Goal: Task Accomplishment & Management: Use online tool/utility

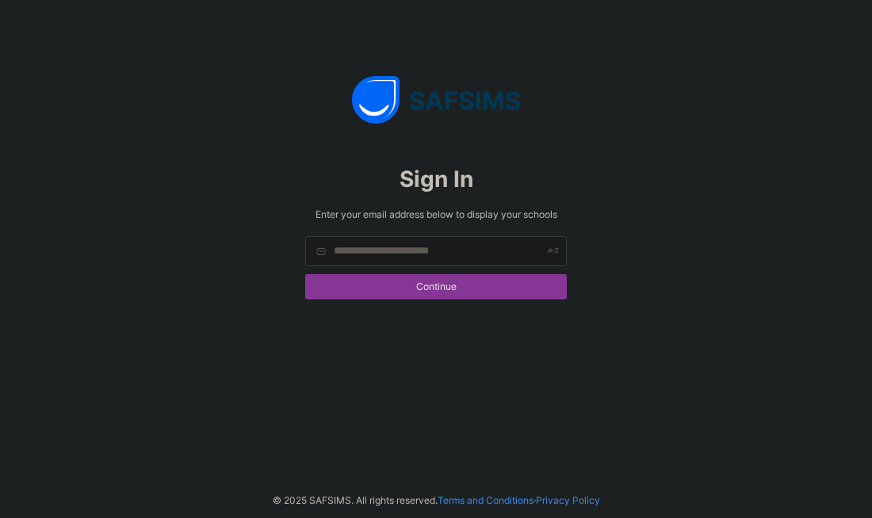
click at [468, 284] on span "Continue" at bounding box center [436, 287] width 238 height 12
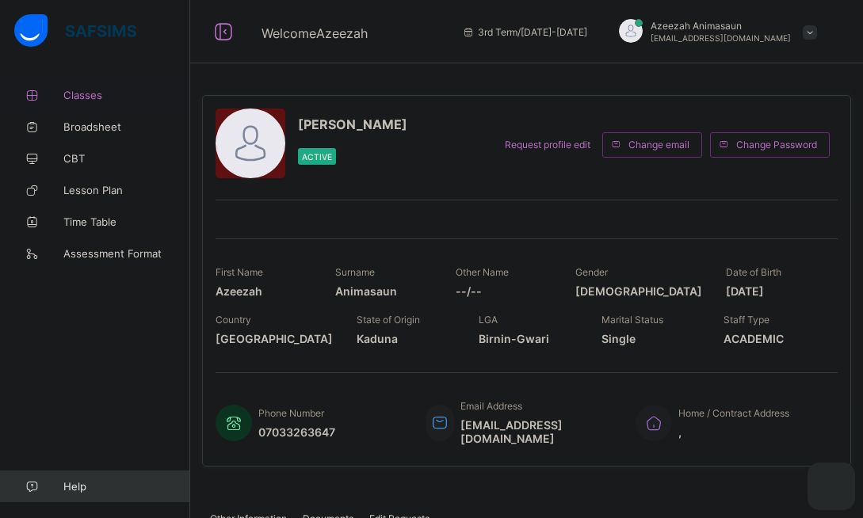
click at [94, 103] on link "Classes" at bounding box center [95, 95] width 190 height 32
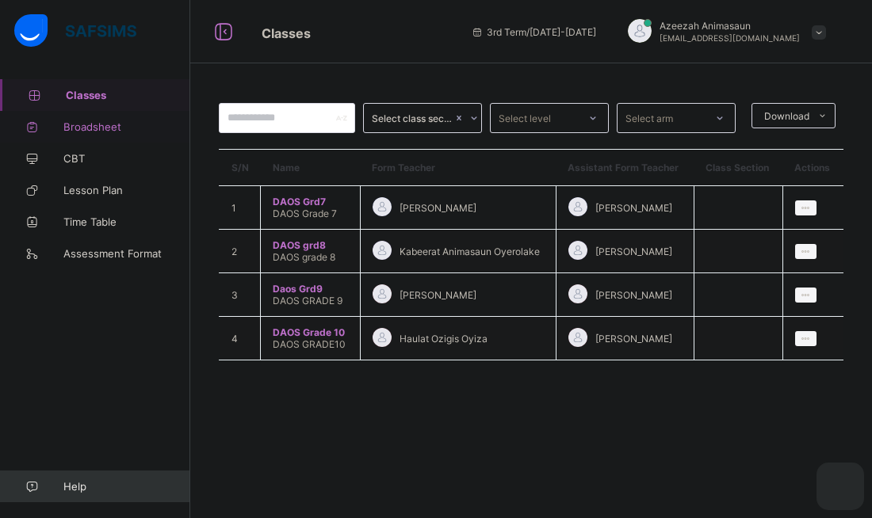
click at [95, 125] on span "Broadsheet" at bounding box center [126, 126] width 127 height 13
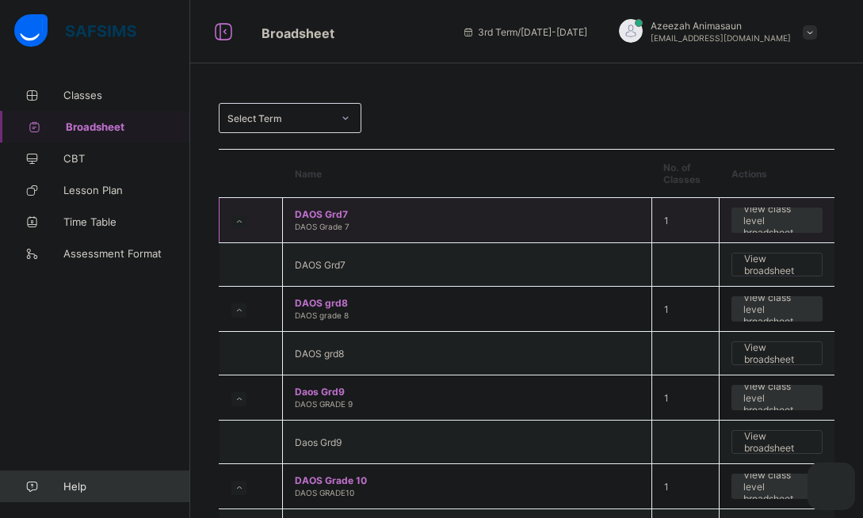
click at [322, 219] on span "DAOS Grd7" at bounding box center [467, 214] width 345 height 12
click at [324, 219] on span "DAOS Grd7" at bounding box center [467, 214] width 345 height 12
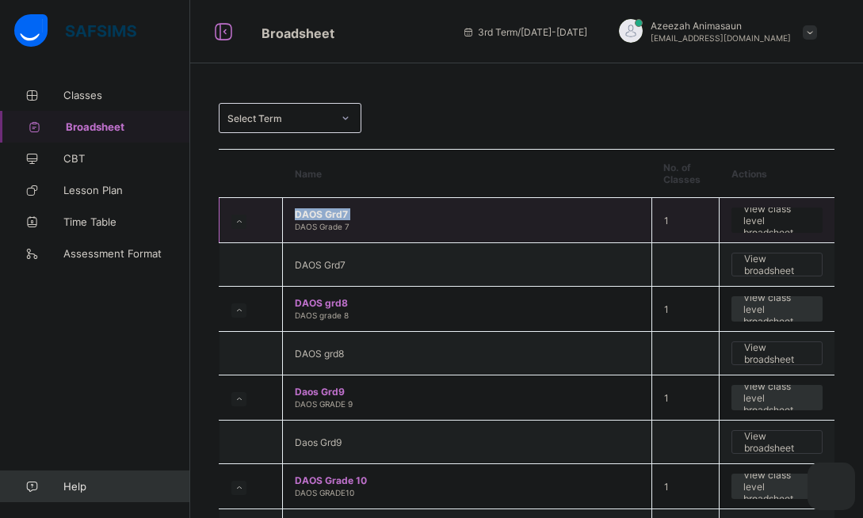
click at [787, 222] on span "View class level broadsheet" at bounding box center [776, 221] width 67 height 36
click at [787, 222] on div "Select Term Name No. of Classes Actions DAOS Grd7 DAOS Grade 7 1 View class lev…" at bounding box center [526, 296] width 673 height 593
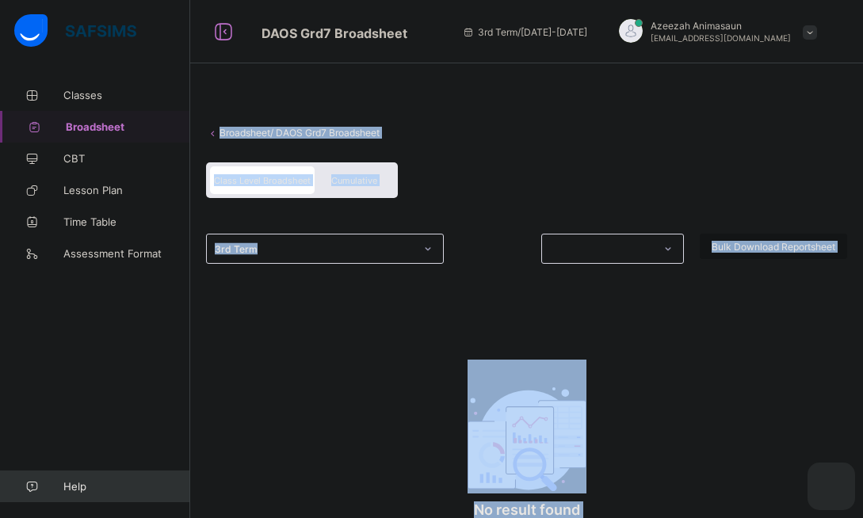
click at [546, 143] on div "Broadsheet / DAOS Grd7 Broadsheet Class Level Broadsheet Cumulative 3rd Term Bu…" at bounding box center [526, 348] width 673 height 538
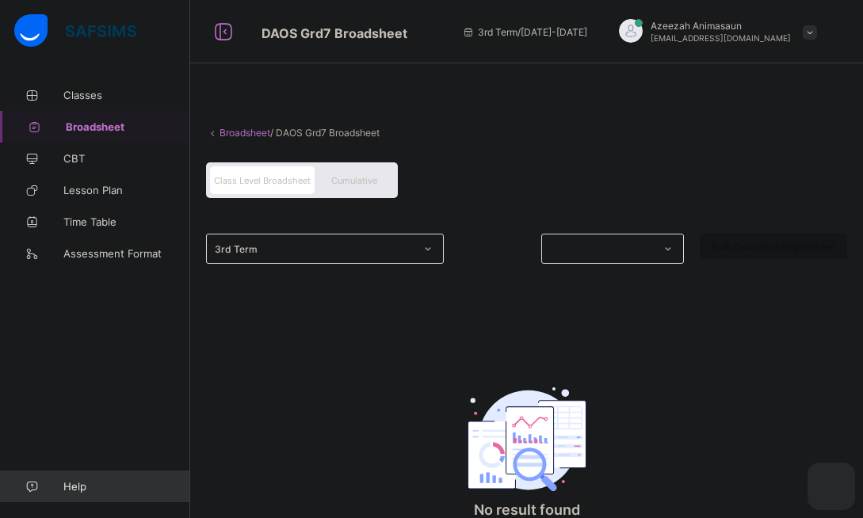
click at [373, 178] on span "Cumulative" at bounding box center [354, 180] width 46 height 11
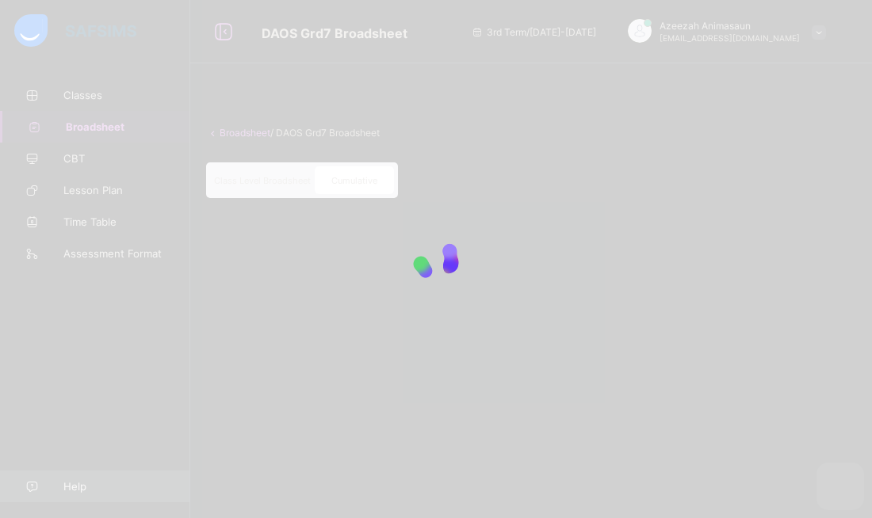
click at [674, 157] on div at bounding box center [436, 259] width 872 height 518
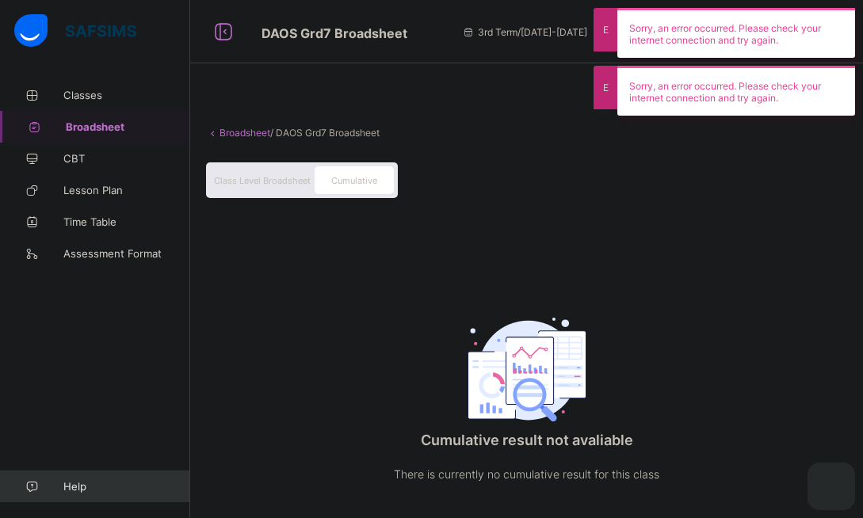
click at [361, 324] on div "Broadsheet / DAOS Grd7 Broadsheet Class Level Broadsheet Cumulative Cumulative …" at bounding box center [526, 313] width 673 height 468
click at [102, 98] on span "Classes" at bounding box center [126, 95] width 127 height 13
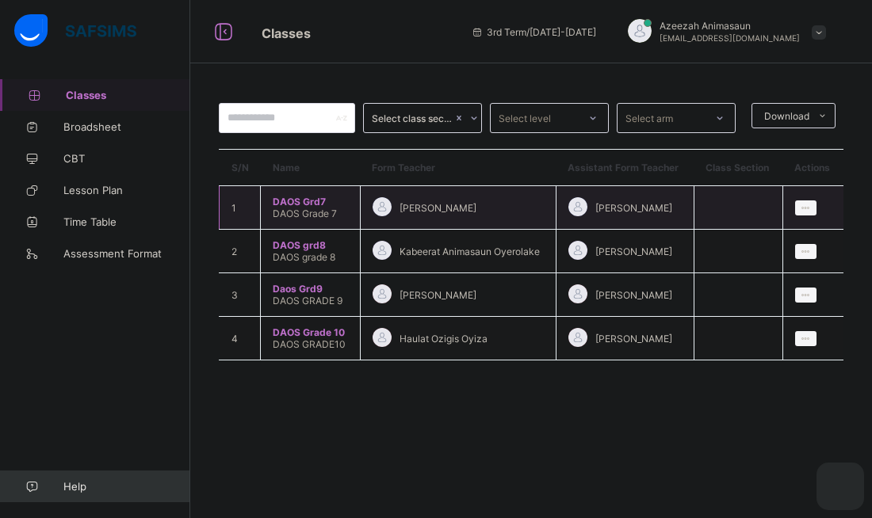
click at [298, 201] on span "DAOS Grd7" at bounding box center [310, 202] width 75 height 12
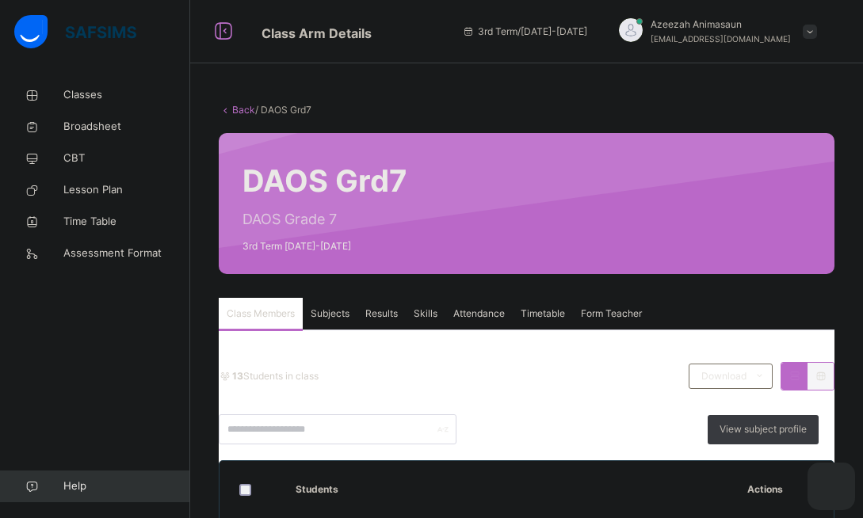
click at [375, 319] on span "Results" at bounding box center [381, 314] width 32 height 14
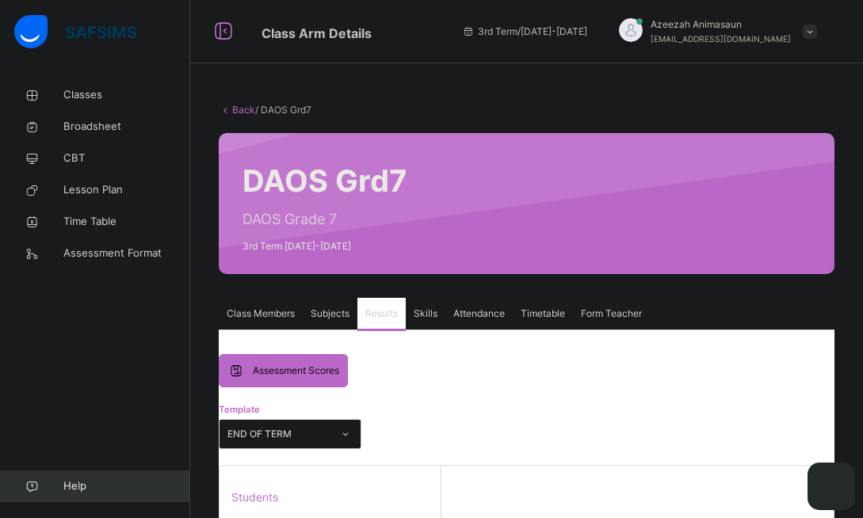
click at [304, 373] on span "Assessment Scores" at bounding box center [296, 371] width 86 height 14
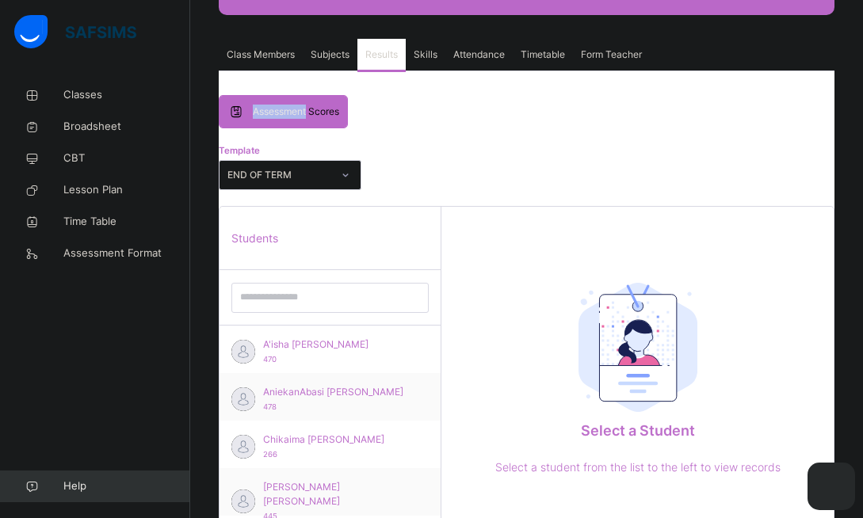
scroll to position [261, 0]
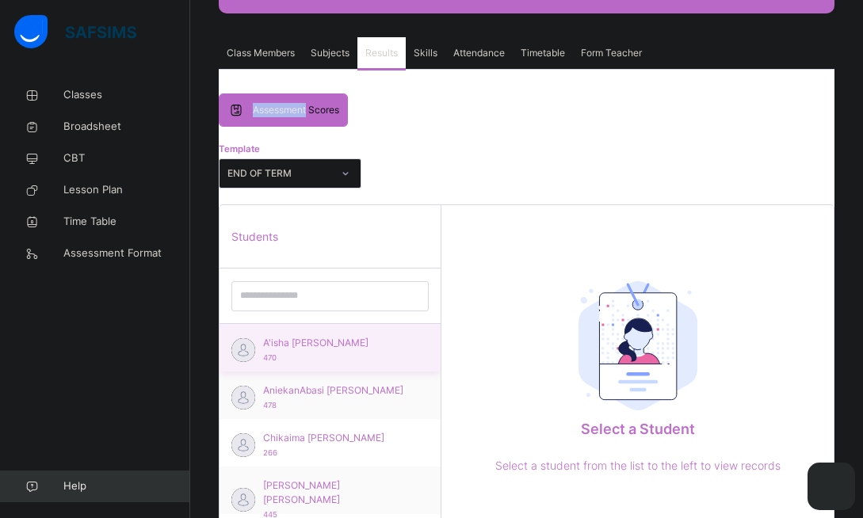
click at [284, 354] on div "A'isha Nasir Ahmad 470" at bounding box center [334, 350] width 142 height 29
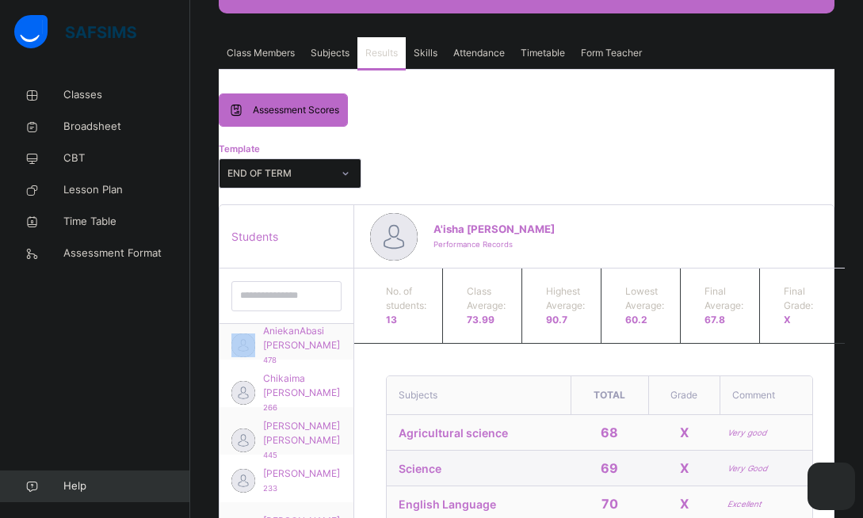
scroll to position [63, 0]
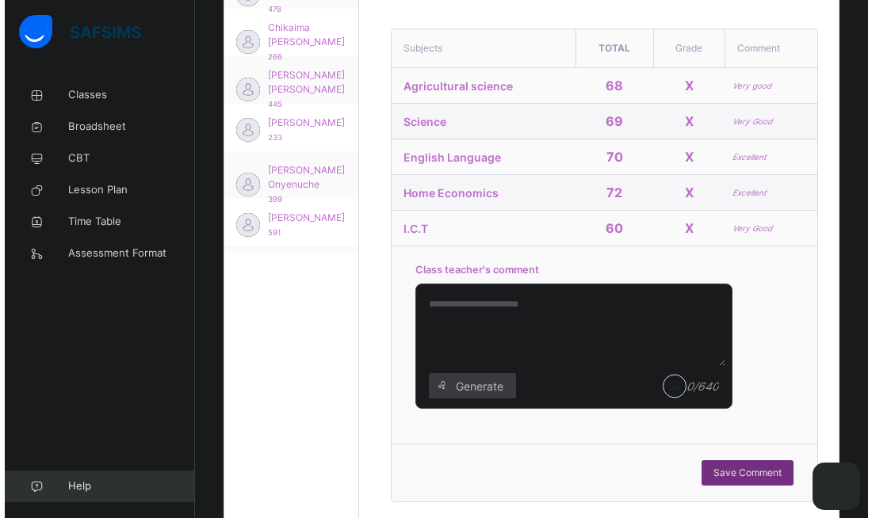
scroll to position [609, 0]
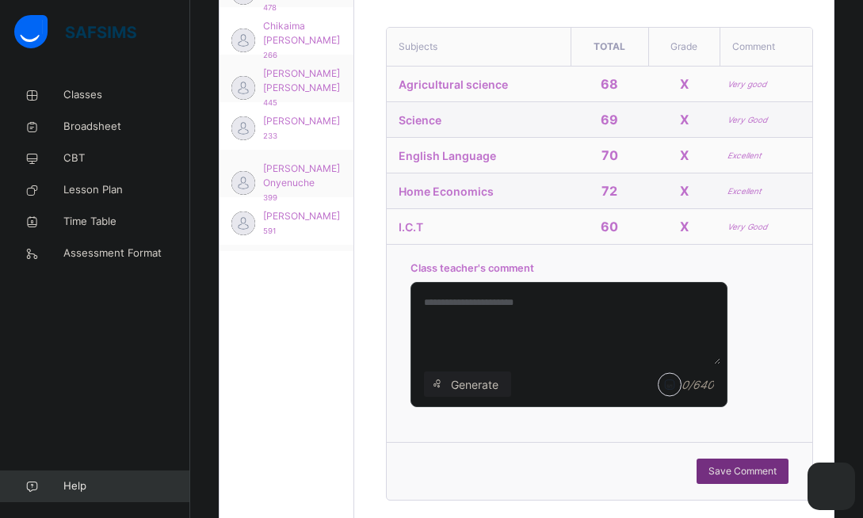
click at [456, 389] on span "Generate" at bounding box center [474, 384] width 50 height 17
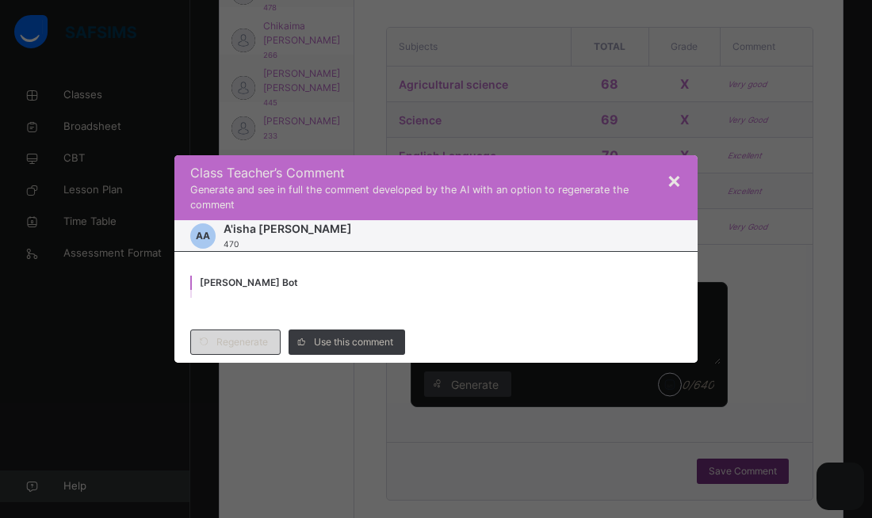
click at [251, 343] on span "Regenerate" at bounding box center [242, 342] width 52 height 14
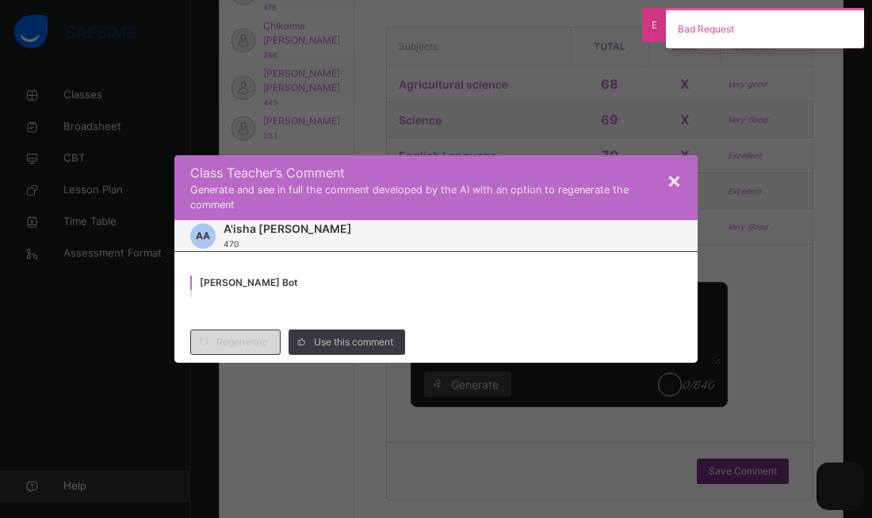
click at [251, 343] on span "Regenerate" at bounding box center [242, 342] width 52 height 14
click at [251, 343] on div "Regenerate Use this comment" at bounding box center [435, 342] width 523 height 41
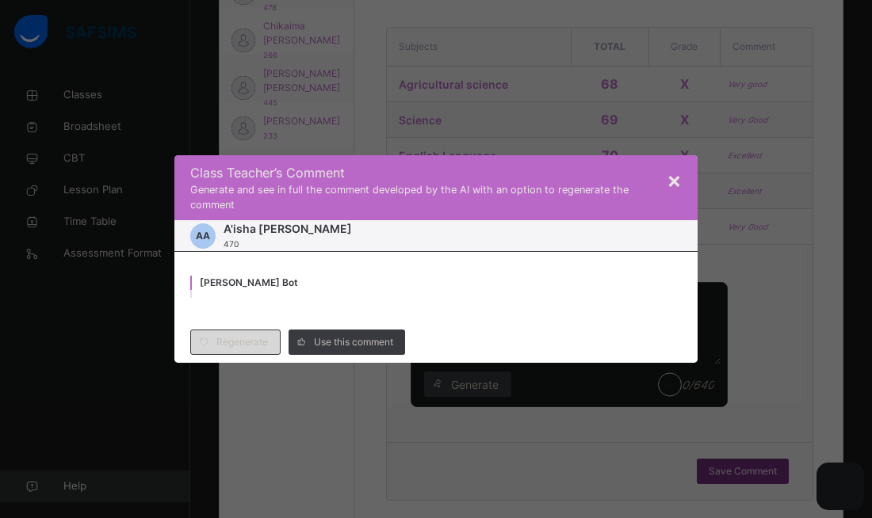
click at [251, 343] on span "Regenerate" at bounding box center [242, 342] width 52 height 14
click at [251, 343] on div "Regenerate Use this comment" at bounding box center [435, 342] width 523 height 41
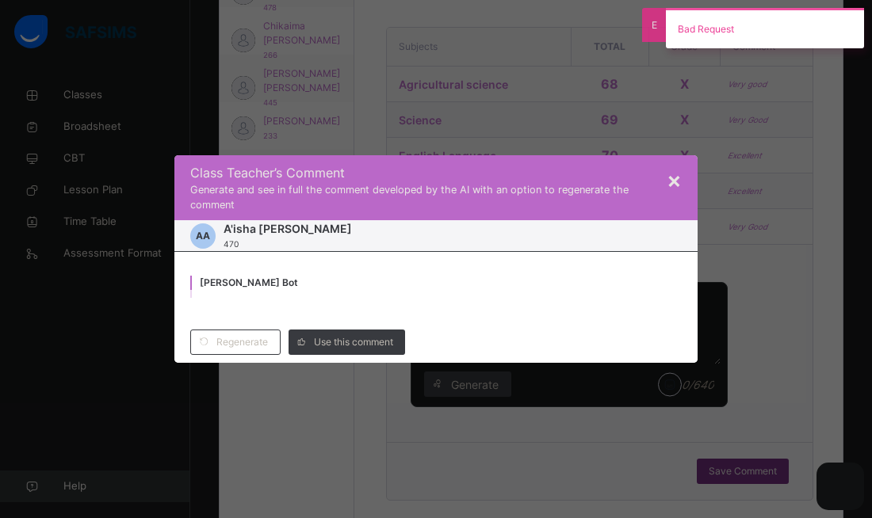
click at [686, 185] on div "Class Teacher ’s Comment Generate and see in full the comment developed by the …" at bounding box center [435, 187] width 523 height 65
